Goal: Communication & Community: Participate in discussion

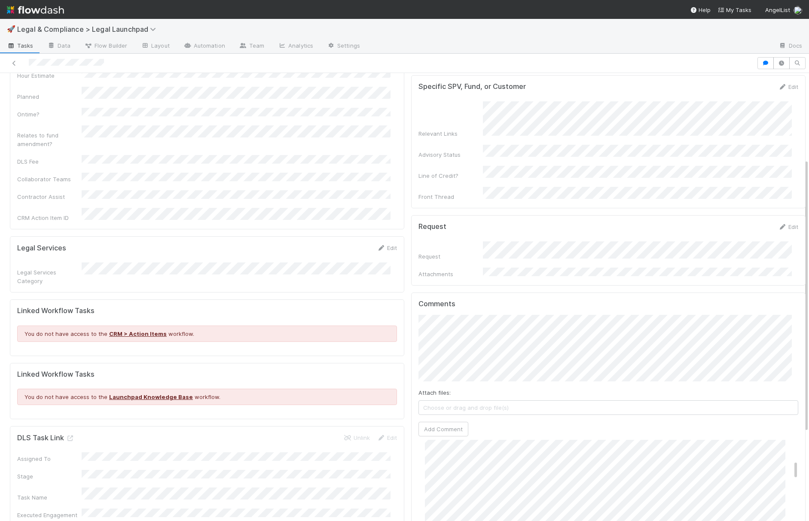
scroll to position [171, 0]
click at [441, 470] on button "Add Comment" at bounding box center [444, 477] width 50 height 15
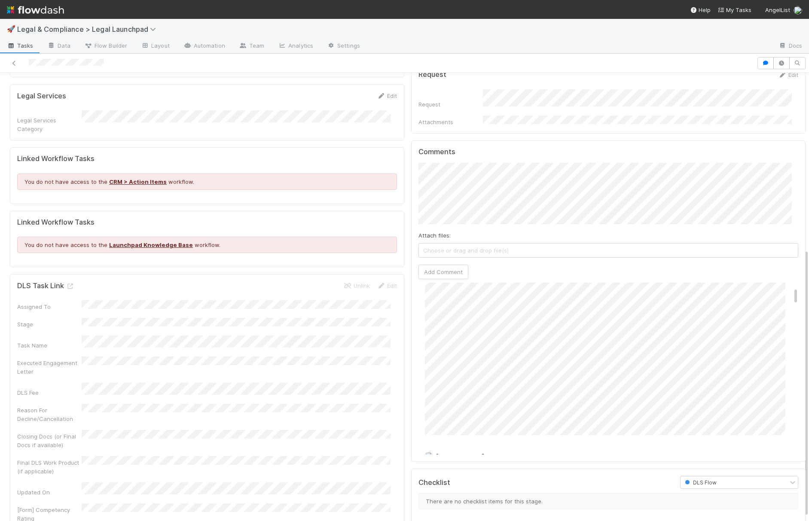
scroll to position [42, 0]
